Goal: Task Accomplishment & Management: Use online tool/utility

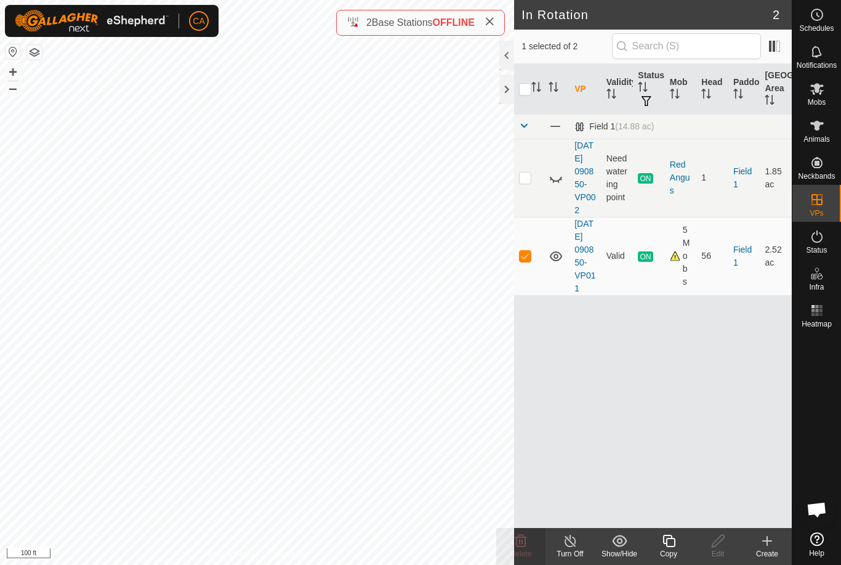
click at [671, 555] on div "Copy" at bounding box center [668, 553] width 49 height 11
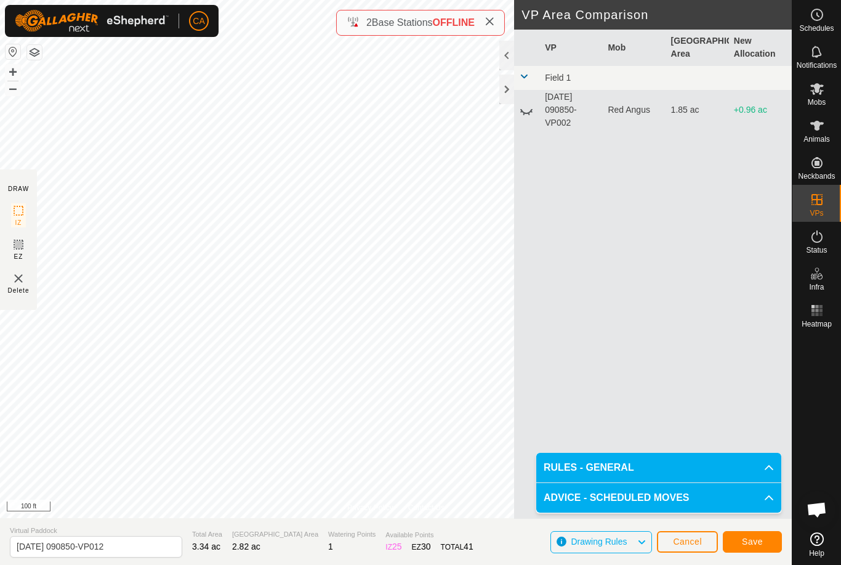
click at [742, 544] on span "Save" at bounding box center [752, 541] width 21 height 10
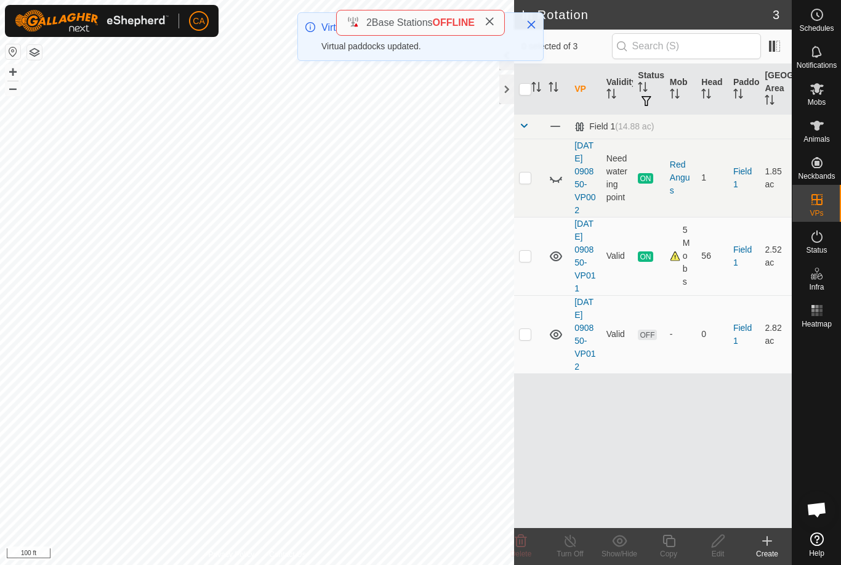
click at [528, 339] on p-checkbox at bounding box center [525, 334] width 12 height 10
checkbox input "true"
click at [723, 554] on div "Edit" at bounding box center [717, 553] width 49 height 11
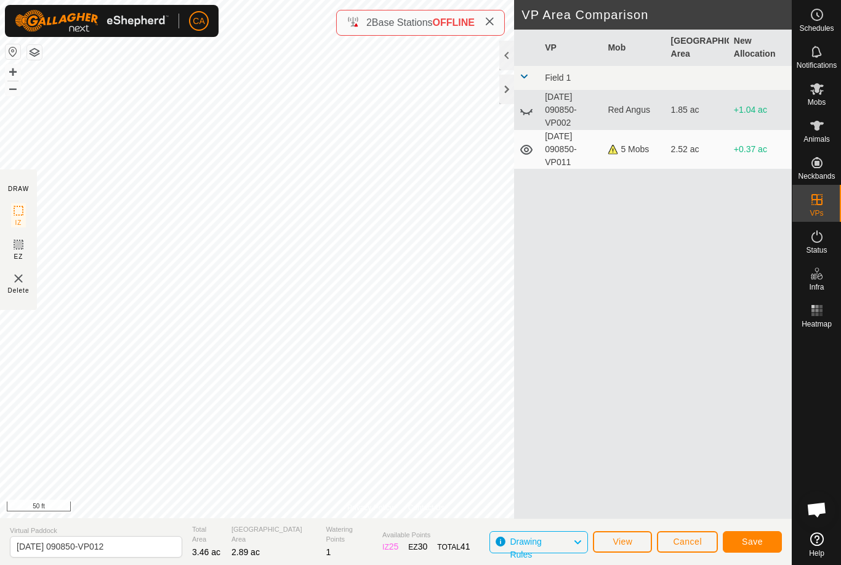
click at [753, 536] on span "Save" at bounding box center [752, 541] width 21 height 10
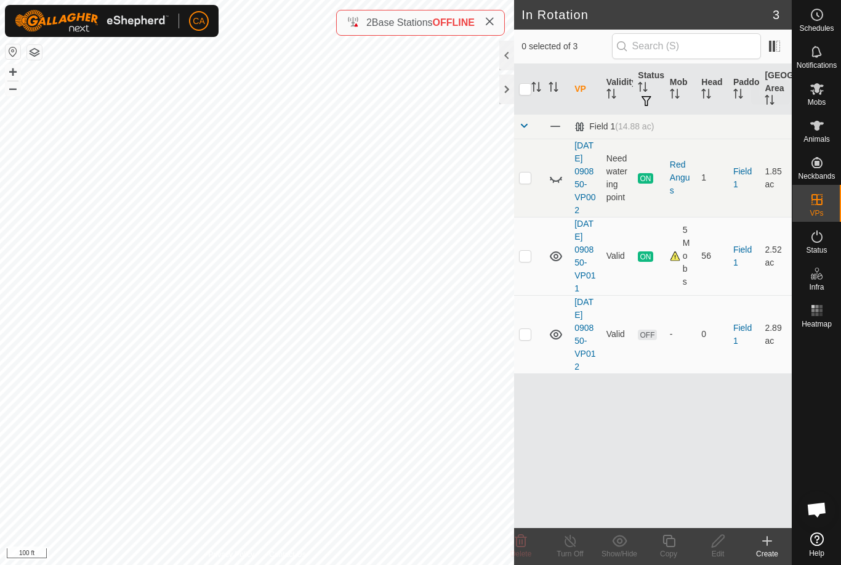
click at [814, 100] on span "Mobs" at bounding box center [817, 102] width 18 height 7
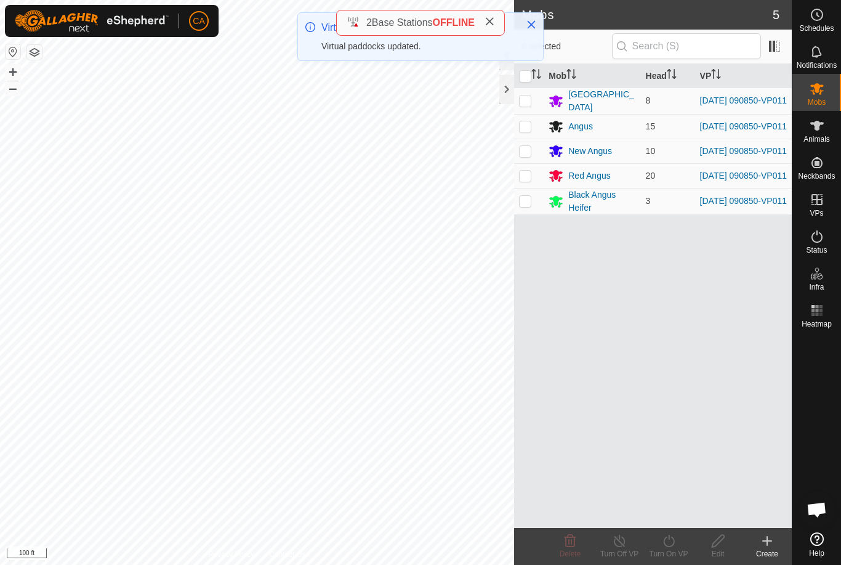
click at [524, 81] on input "checkbox" at bounding box center [525, 76] width 12 height 12
checkbox input "true"
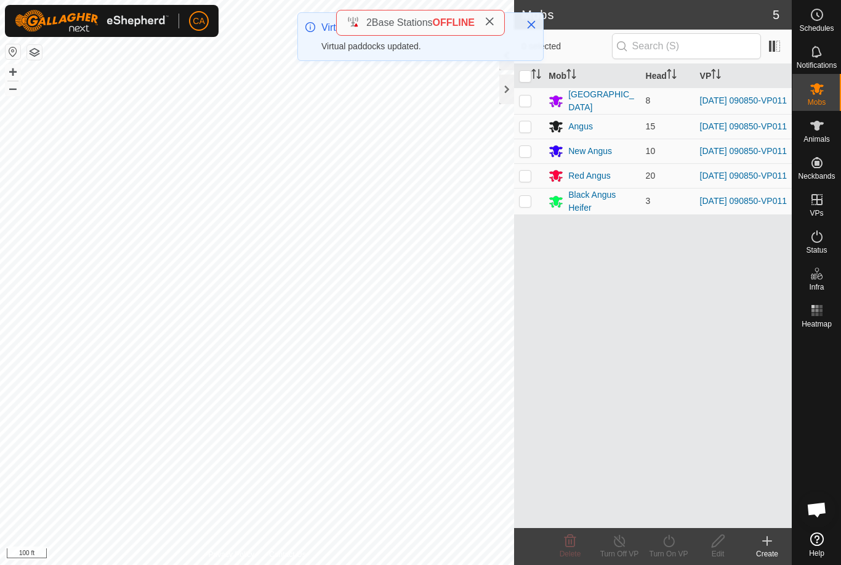
checkbox input "true"
click at [676, 549] on div "Turn On VP" at bounding box center [668, 553] width 49 height 11
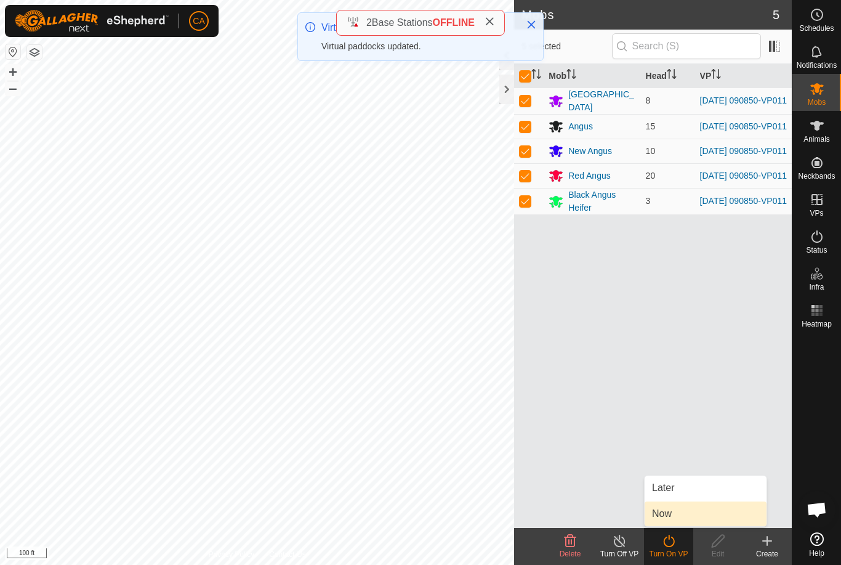
click at [684, 524] on link "Now" at bounding box center [706, 513] width 122 height 25
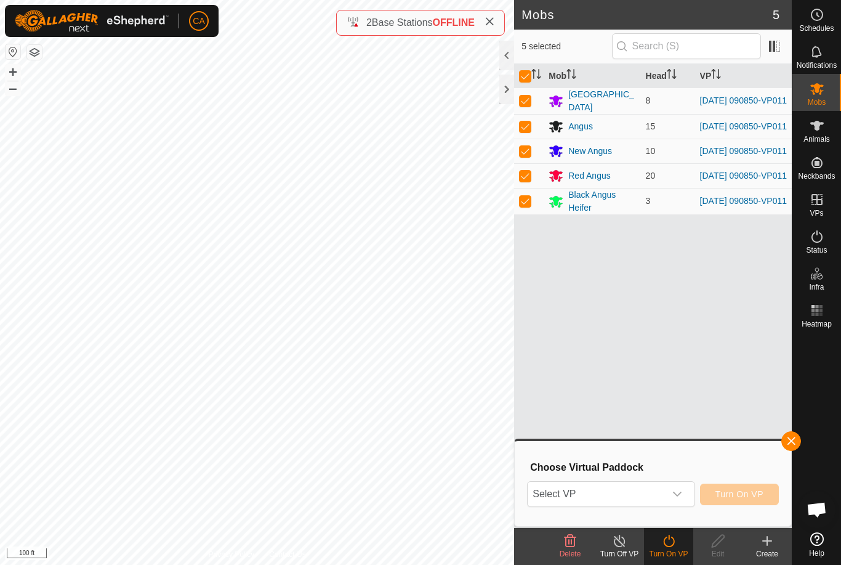
click at [600, 497] on span "Select VP" at bounding box center [596, 494] width 137 height 25
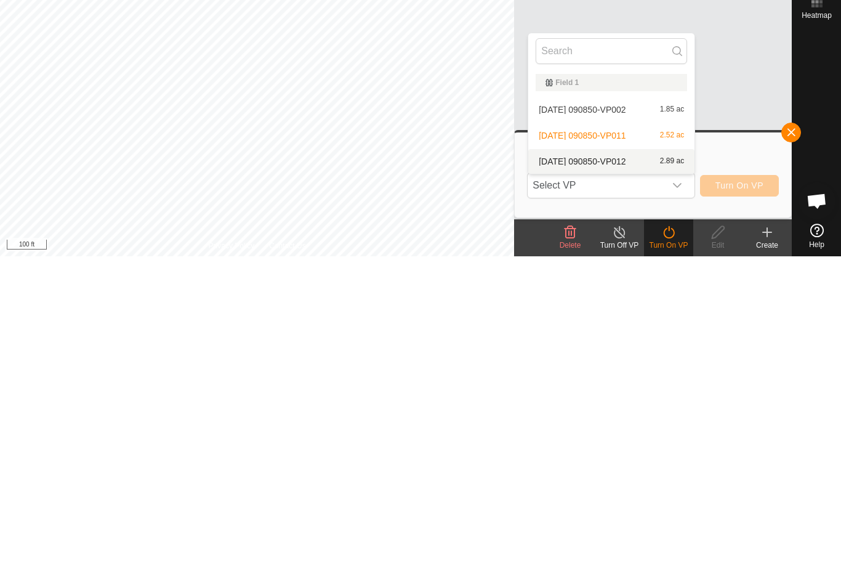
click at [657, 463] on div "[DATE] 090850-VP012 2.89 ac" at bounding box center [612, 470] width 152 height 15
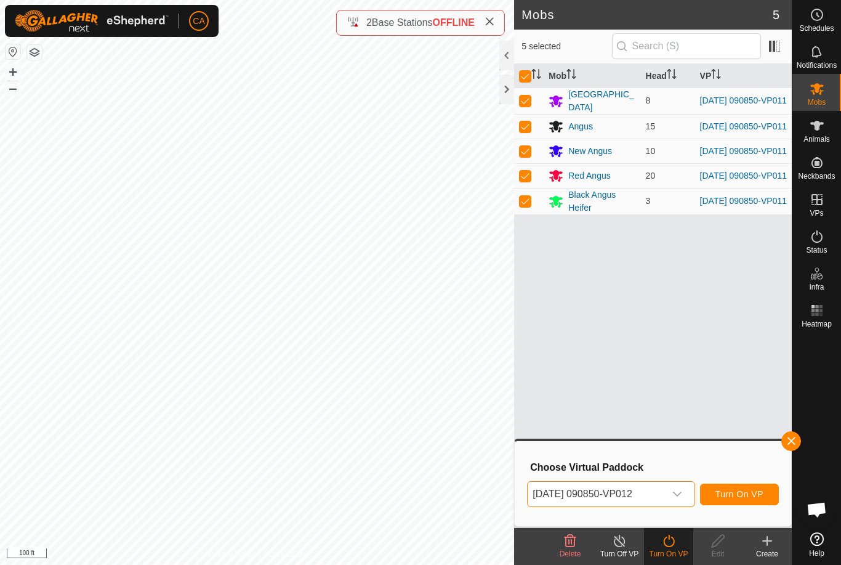
click at [737, 500] on button "Turn On VP" at bounding box center [739, 494] width 79 height 22
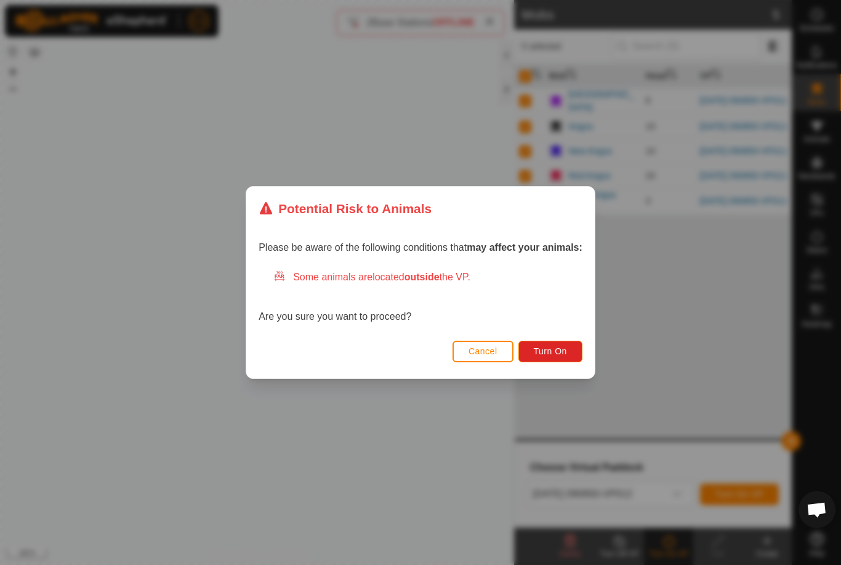
click at [551, 354] on span "Turn On" at bounding box center [550, 351] width 33 height 10
